Goal: Information Seeking & Learning: Learn about a topic

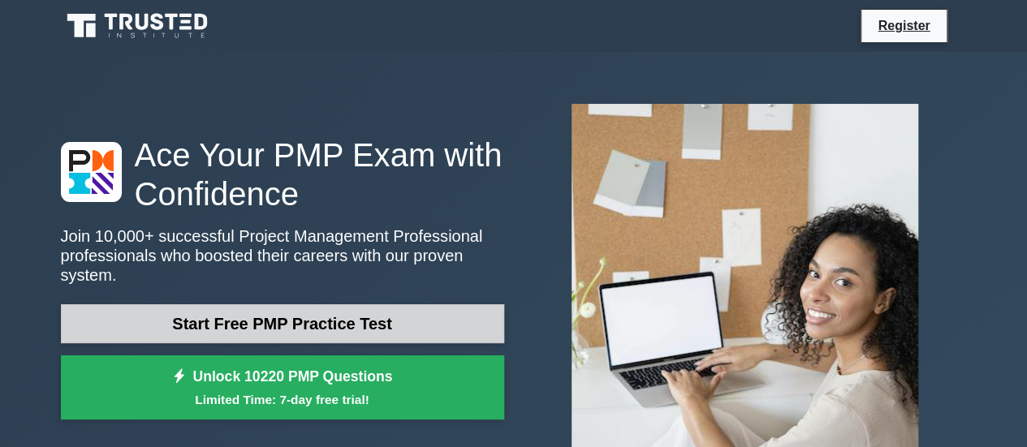
click at [384, 304] on link "Start Free PMP Practice Test" at bounding box center [282, 323] width 443 height 39
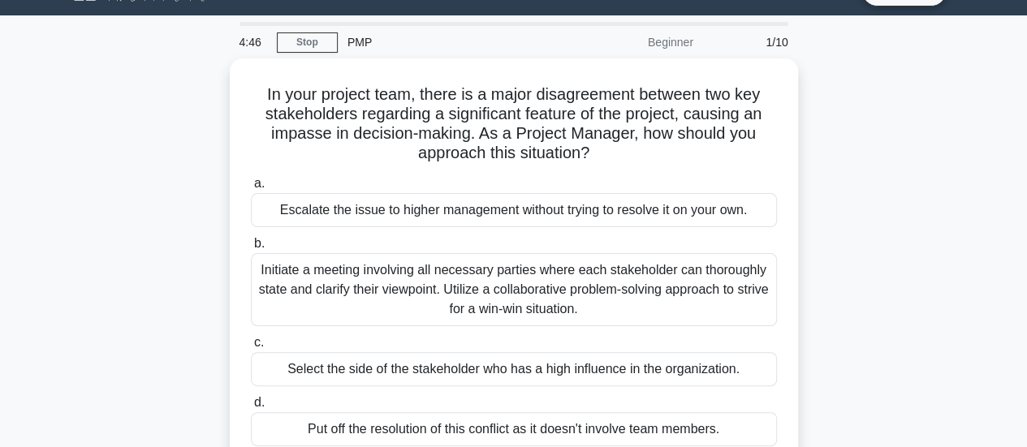
scroll to position [57, 0]
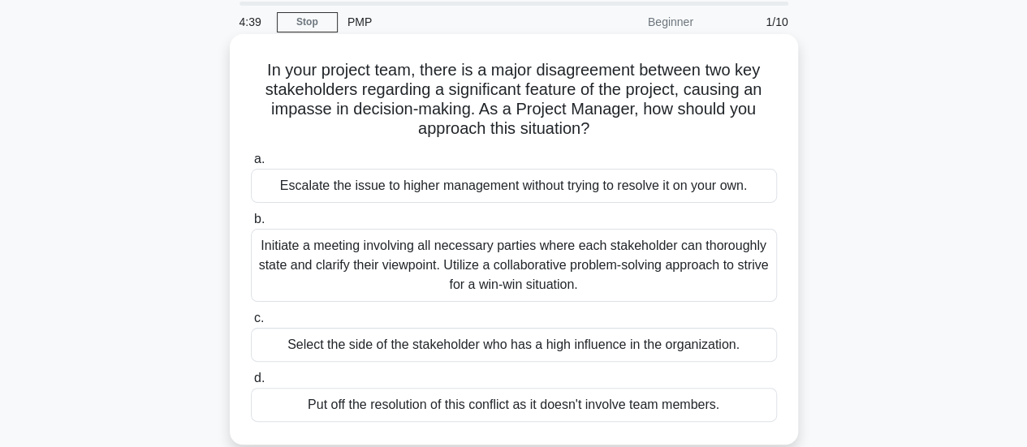
click at [563, 259] on div "Initiate a meeting involving all necessary parties where each stakeholder can t…" at bounding box center [514, 265] width 526 height 73
click at [251, 225] on input "b. Initiate a meeting involving all necessary parties where each stakeholder ca…" at bounding box center [251, 219] width 0 height 11
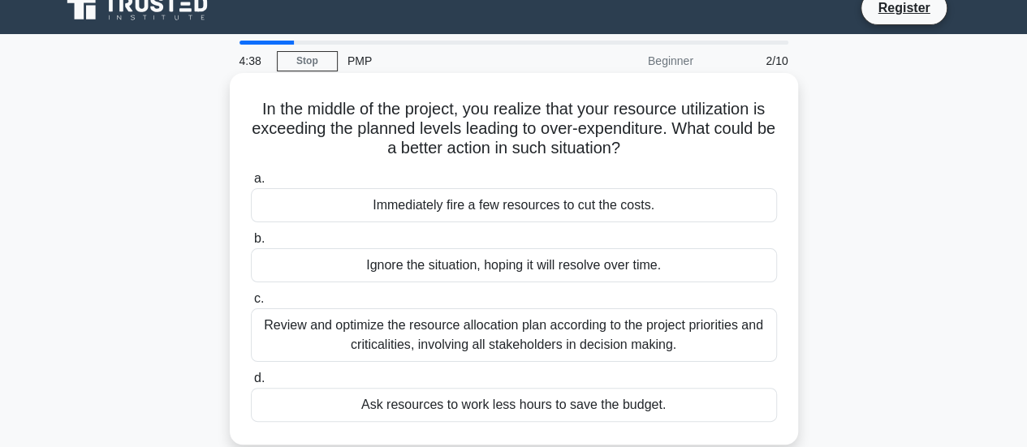
scroll to position [0, 0]
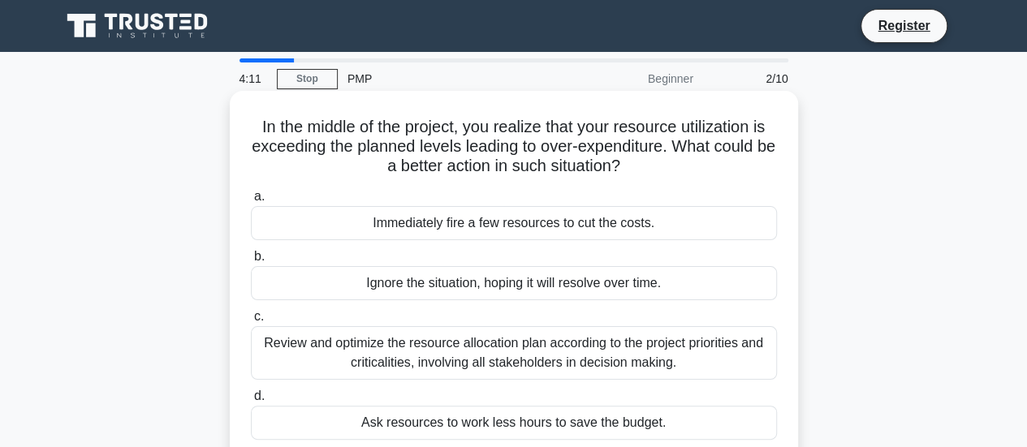
click at [581, 354] on div "Review and optimize the resource allocation plan according to the project prior…" at bounding box center [514, 353] width 526 height 54
click at [251, 322] on input "c. Review and optimize the resource allocation plan according to the project pr…" at bounding box center [251, 317] width 0 height 11
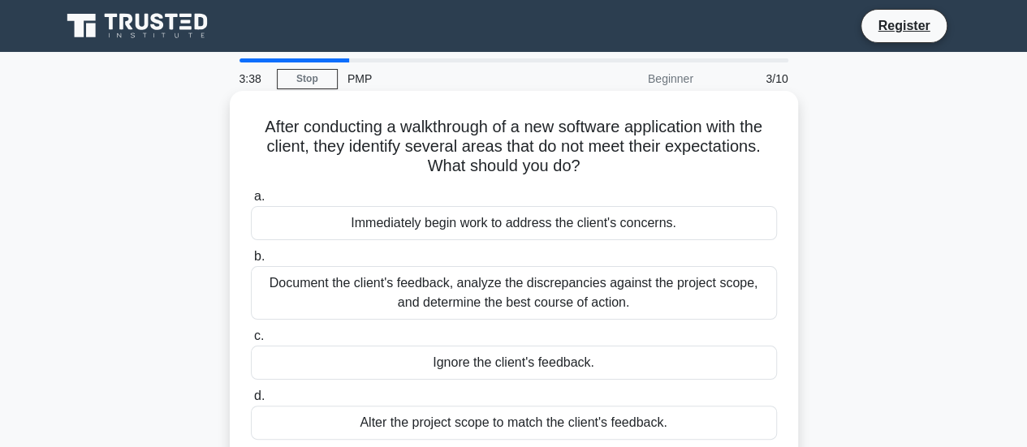
click at [590, 282] on div "Document the client's feedback, analyze the discrepancies against the project s…" at bounding box center [514, 293] width 526 height 54
click at [251, 262] on input "b. Document the client's feedback, analyze the discrepancies against the projec…" at bounding box center [251, 257] width 0 height 11
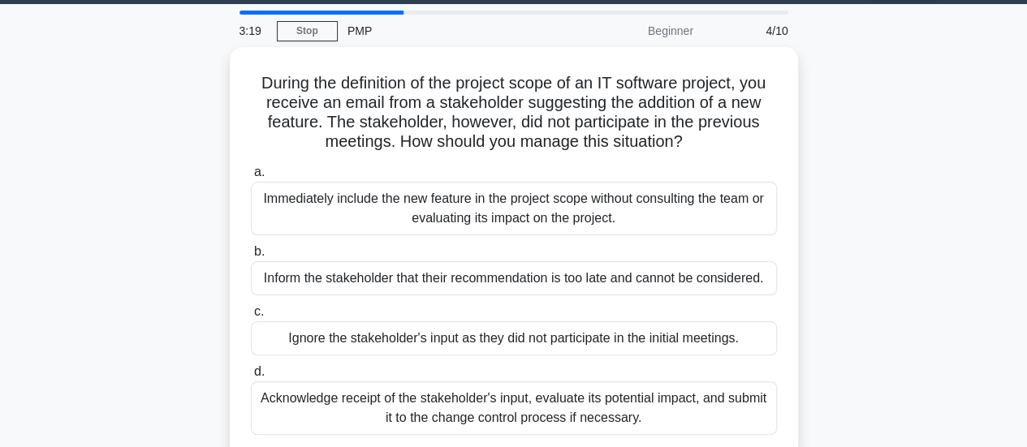
scroll to position [57, 0]
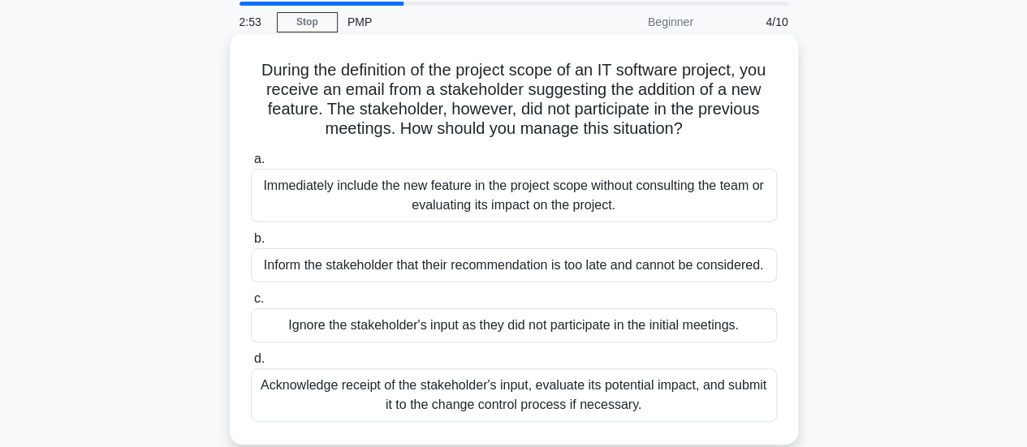
click at [583, 390] on div "Acknowledge receipt of the stakeholder's input, evaluate its potential impact, …" at bounding box center [514, 396] width 526 height 54
click at [251, 364] on input "d. Acknowledge receipt of the stakeholder's input, evaluate its potential impac…" at bounding box center [251, 359] width 0 height 11
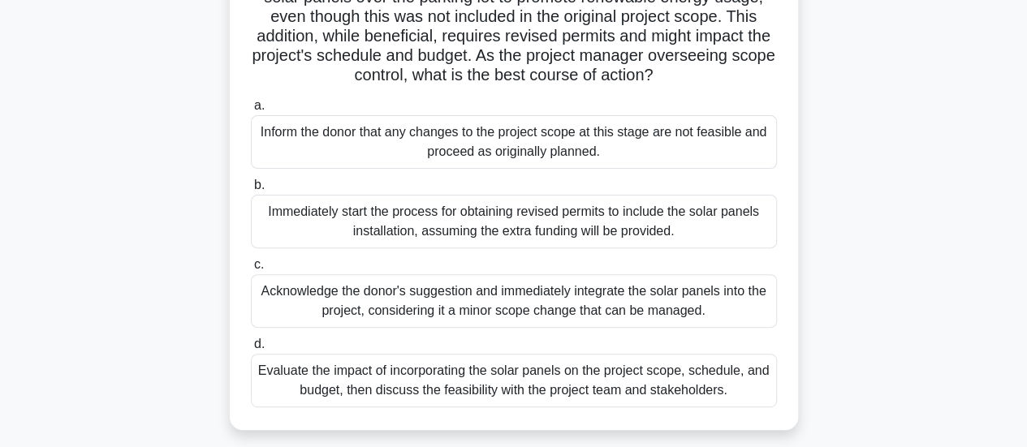
scroll to position [174, 0]
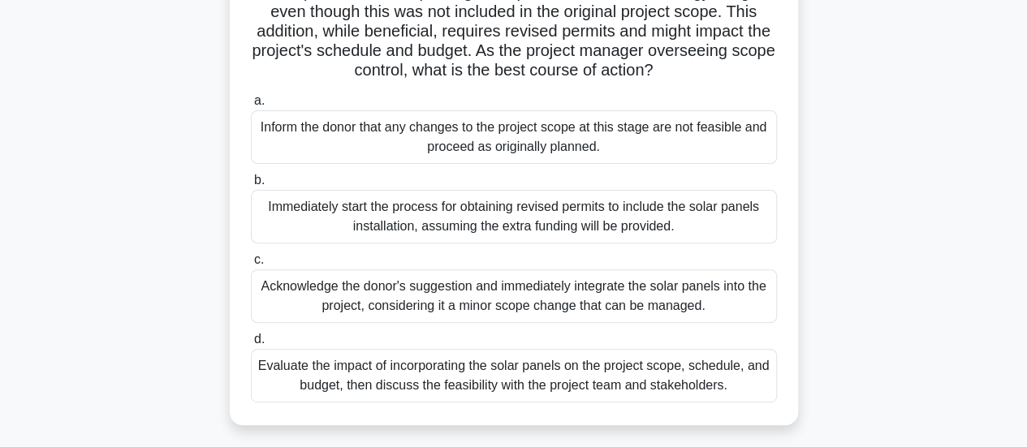
click at [542, 394] on div "Evaluate the impact of incorporating the solar panels on the project scope, sch…" at bounding box center [514, 376] width 526 height 54
click at [251, 345] on input "d. Evaluate the impact of incorporating the solar panels on the project scope, …" at bounding box center [251, 339] width 0 height 11
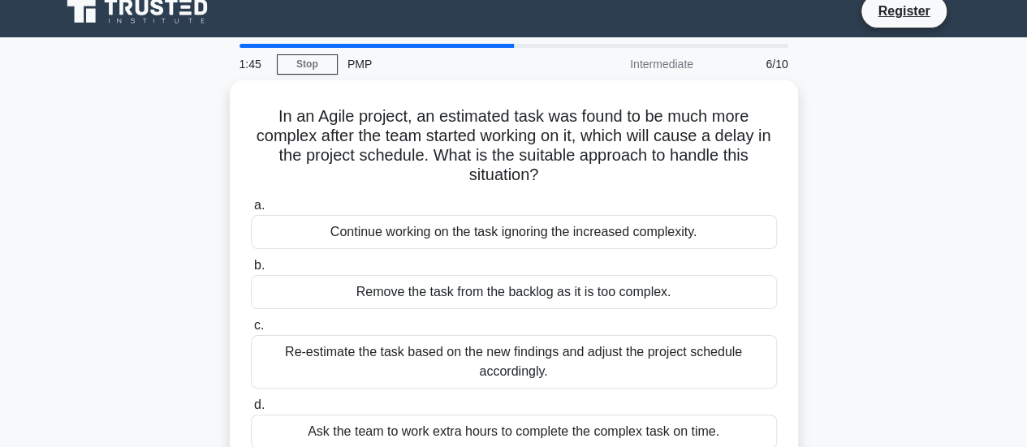
scroll to position [37, 0]
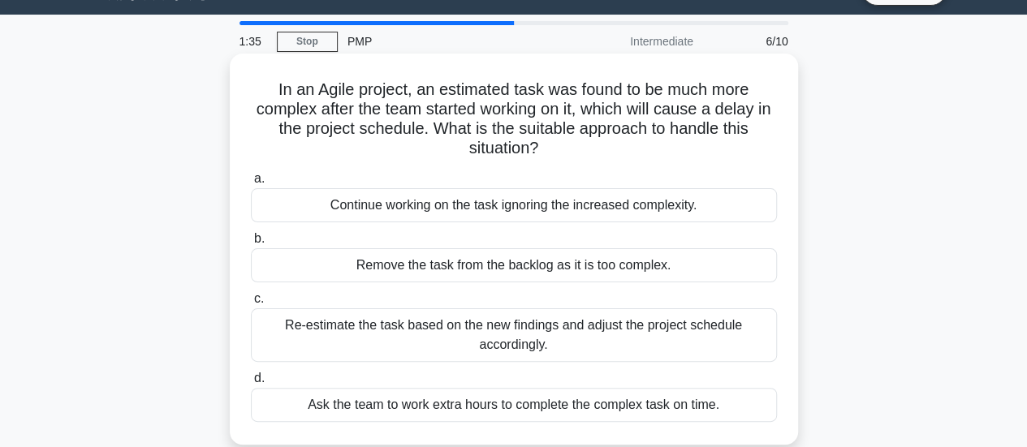
click at [509, 327] on div "Re-estimate the task based on the new findings and adjust the project schedule …" at bounding box center [514, 335] width 526 height 54
click at [251, 304] on input "c. Re-estimate the task based on the new findings and adjust the project schedu…" at bounding box center [251, 299] width 0 height 11
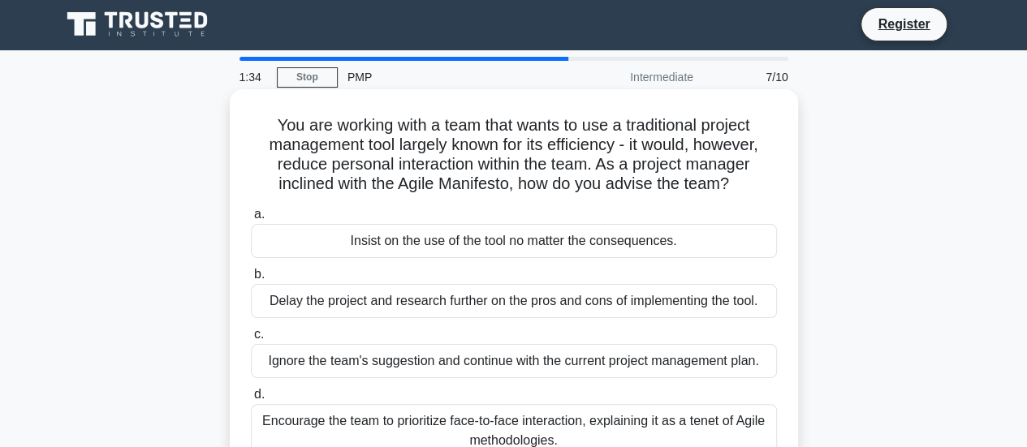
scroll to position [0, 0]
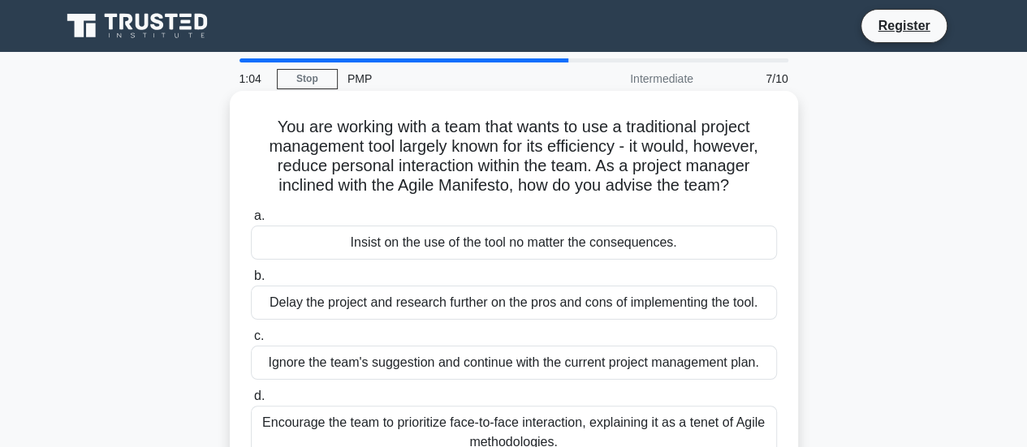
click at [601, 416] on div "Encourage the team to prioritize face-to-face interaction, explaining it as a t…" at bounding box center [514, 433] width 526 height 54
click at [251, 402] on input "d. Encourage the team to prioritize face-to-face interaction, explaining it as …" at bounding box center [251, 396] width 0 height 11
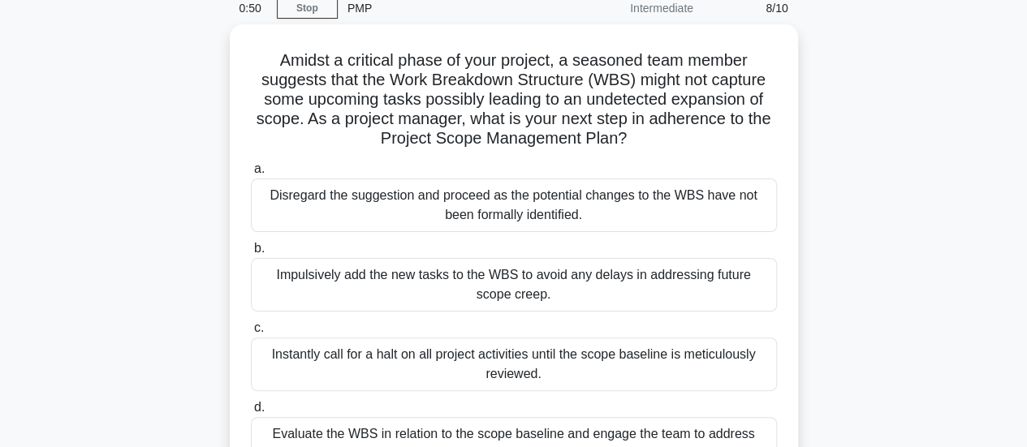
scroll to position [80, 0]
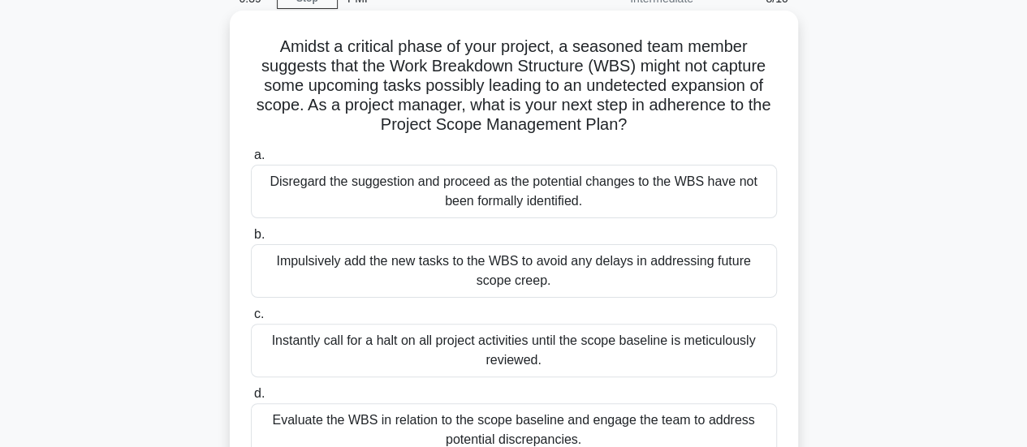
click at [471, 420] on div "Evaluate the WBS in relation to the scope baseline and engage the team to addre…" at bounding box center [514, 430] width 526 height 54
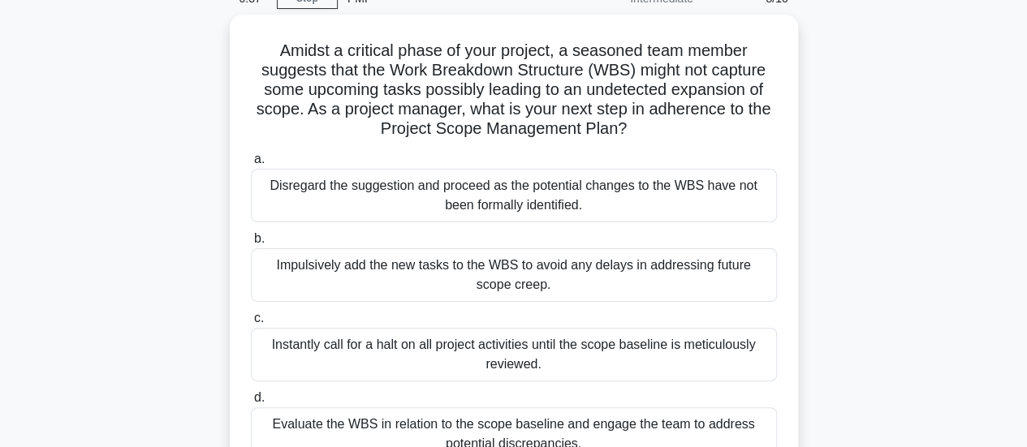
click at [519, 433] on div "Evaluate the WBS in relation to the scope baseline and engage the team to addre…" at bounding box center [514, 434] width 526 height 54
click at [251, 403] on input "d. Evaluate the WBS in relation to the scope baseline and engage the team to ad…" at bounding box center [251, 398] width 0 height 11
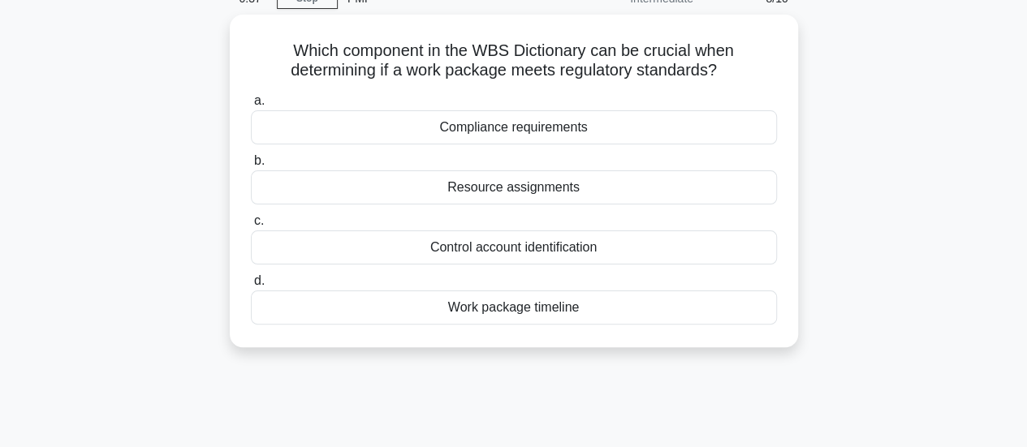
scroll to position [0, 0]
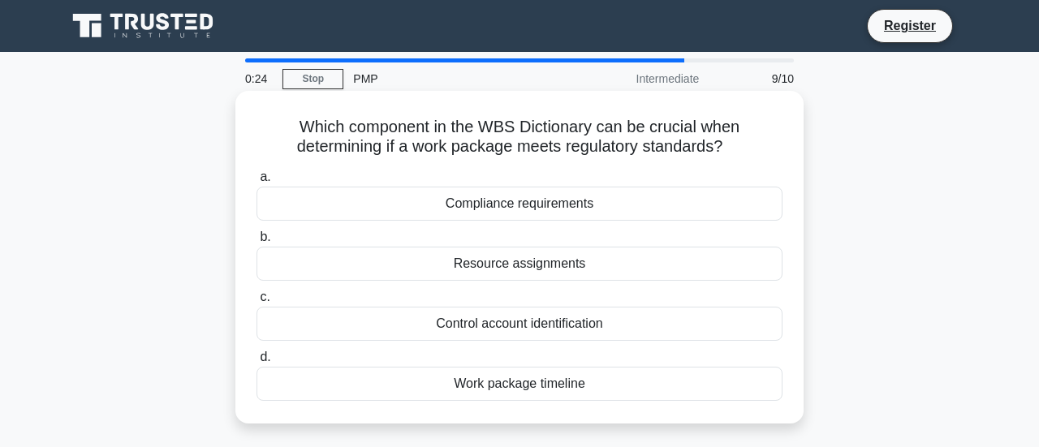
click at [549, 192] on div "Compliance requirements" at bounding box center [519, 204] width 526 height 34
click at [256, 183] on input "a. Compliance requirements" at bounding box center [256, 177] width 0 height 11
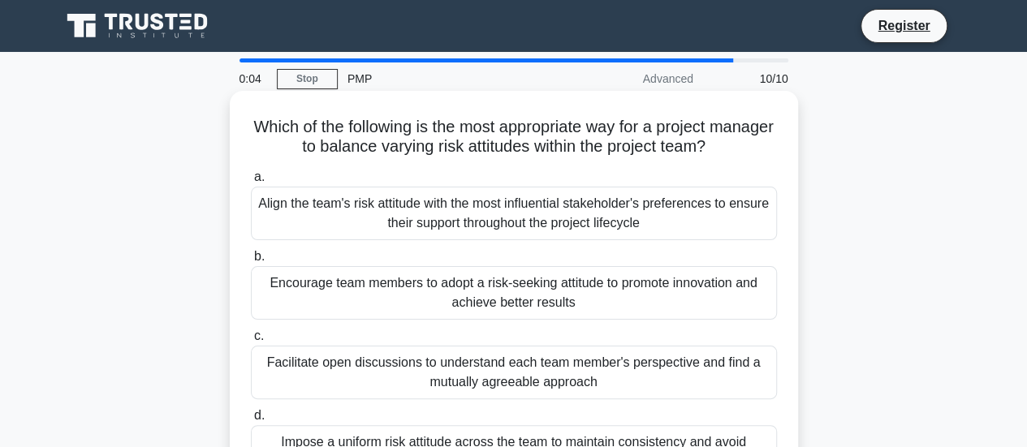
click at [391, 287] on div "Encourage team members to adopt a risk-seeking attitude to promote innovation a…" at bounding box center [514, 293] width 526 height 54
click at [251, 262] on input "b. Encourage team members to adopt a risk-seeking attitude to promote innovatio…" at bounding box center [251, 257] width 0 height 11
